Goal: Task Accomplishment & Management: Use online tool/utility

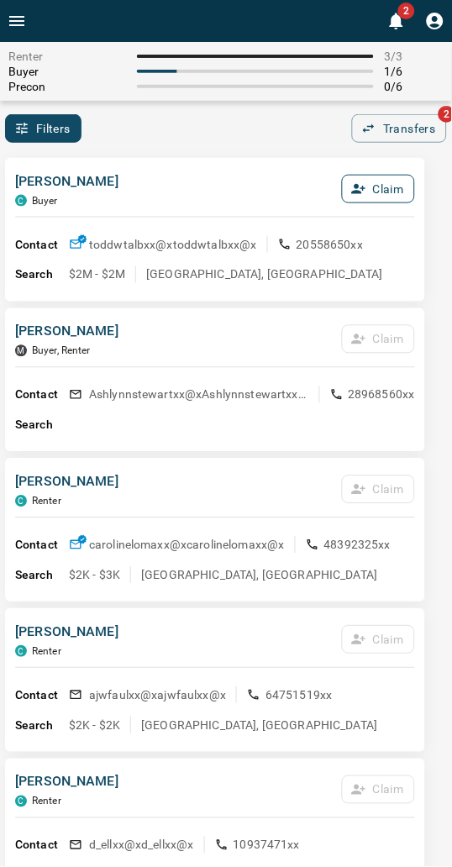
click at [371, 191] on button "Claim" at bounding box center [378, 189] width 73 height 29
click at [371, 191] on button "Confirm Claim" at bounding box center [355, 189] width 120 height 29
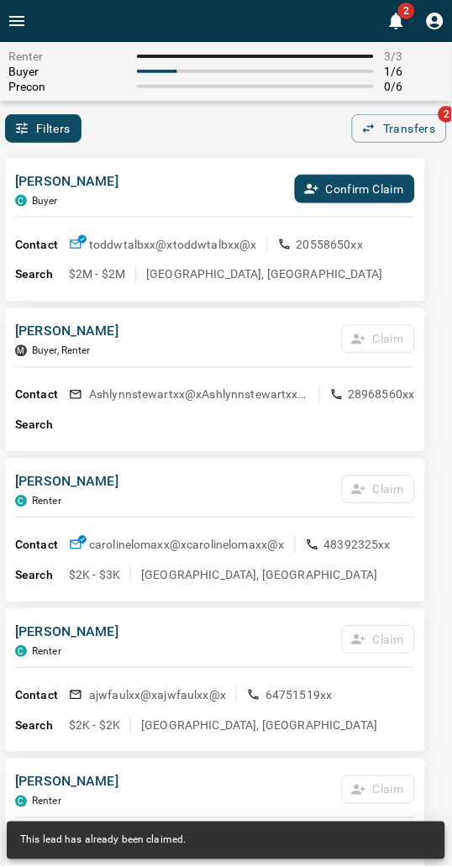
click at [371, 191] on button "Confirm Claim" at bounding box center [355, 189] width 120 height 29
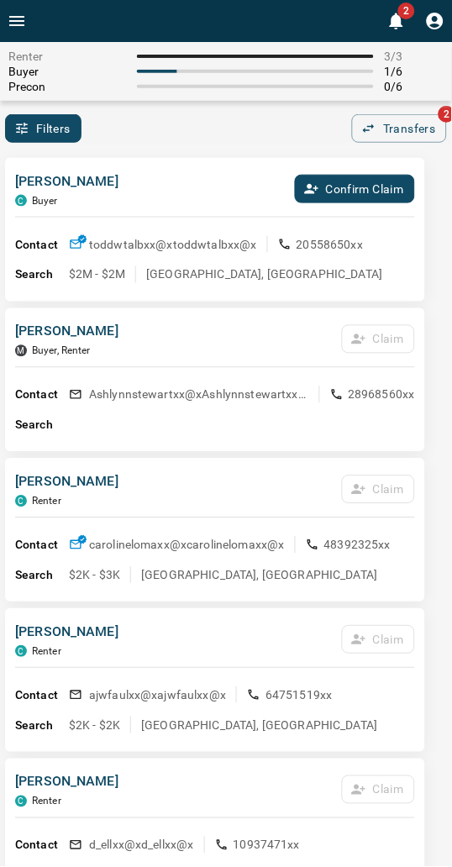
click at [371, 191] on button "Confirm Claim" at bounding box center [355, 189] width 120 height 29
